Goal: Navigation & Orientation: Find specific page/section

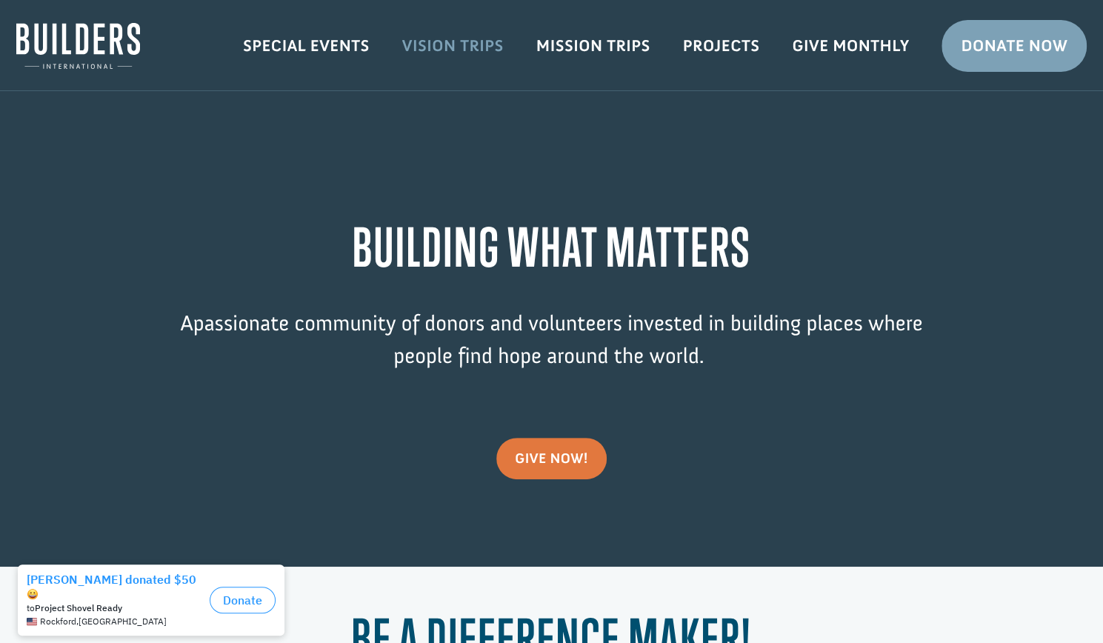
click at [419, 33] on link "Vision Trips" at bounding box center [453, 45] width 134 height 43
